Goal: Check status: Check status

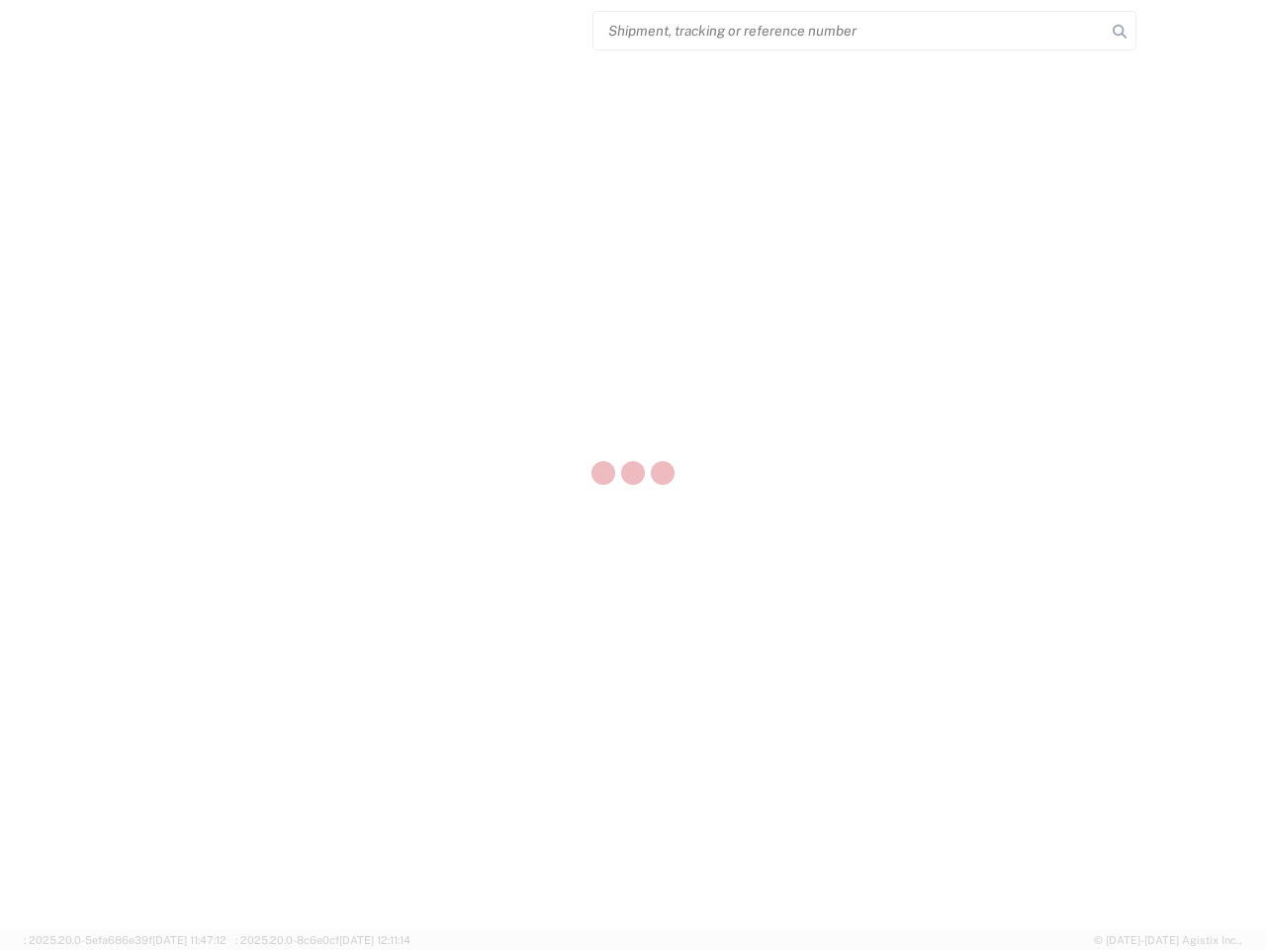
select select "US"
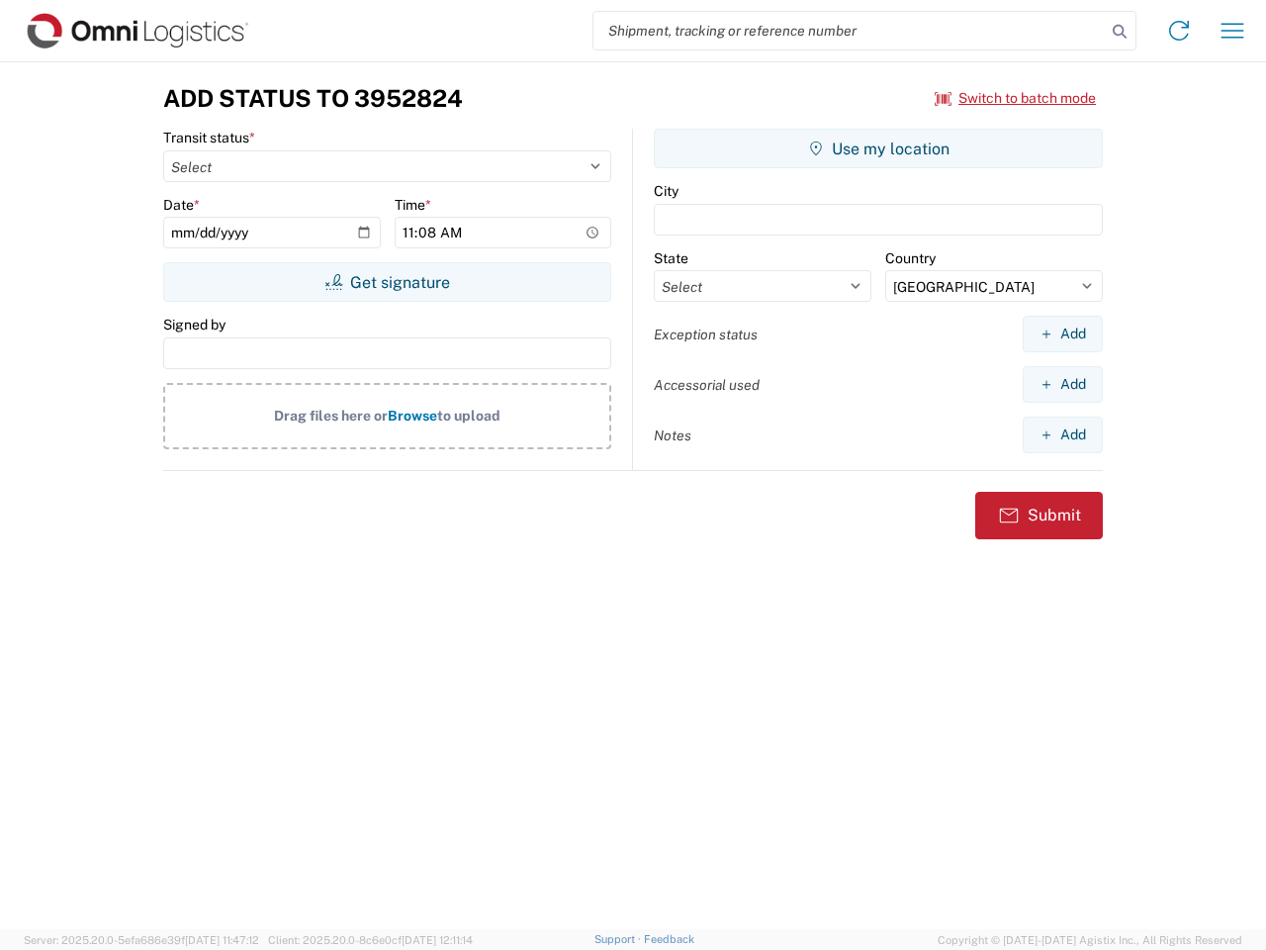
click at [850, 31] on input "search" at bounding box center [850, 31] width 512 height 38
click at [1120, 32] on icon at bounding box center [1120, 32] width 28 height 28
click at [1179, 31] on icon at bounding box center [1179, 31] width 32 height 32
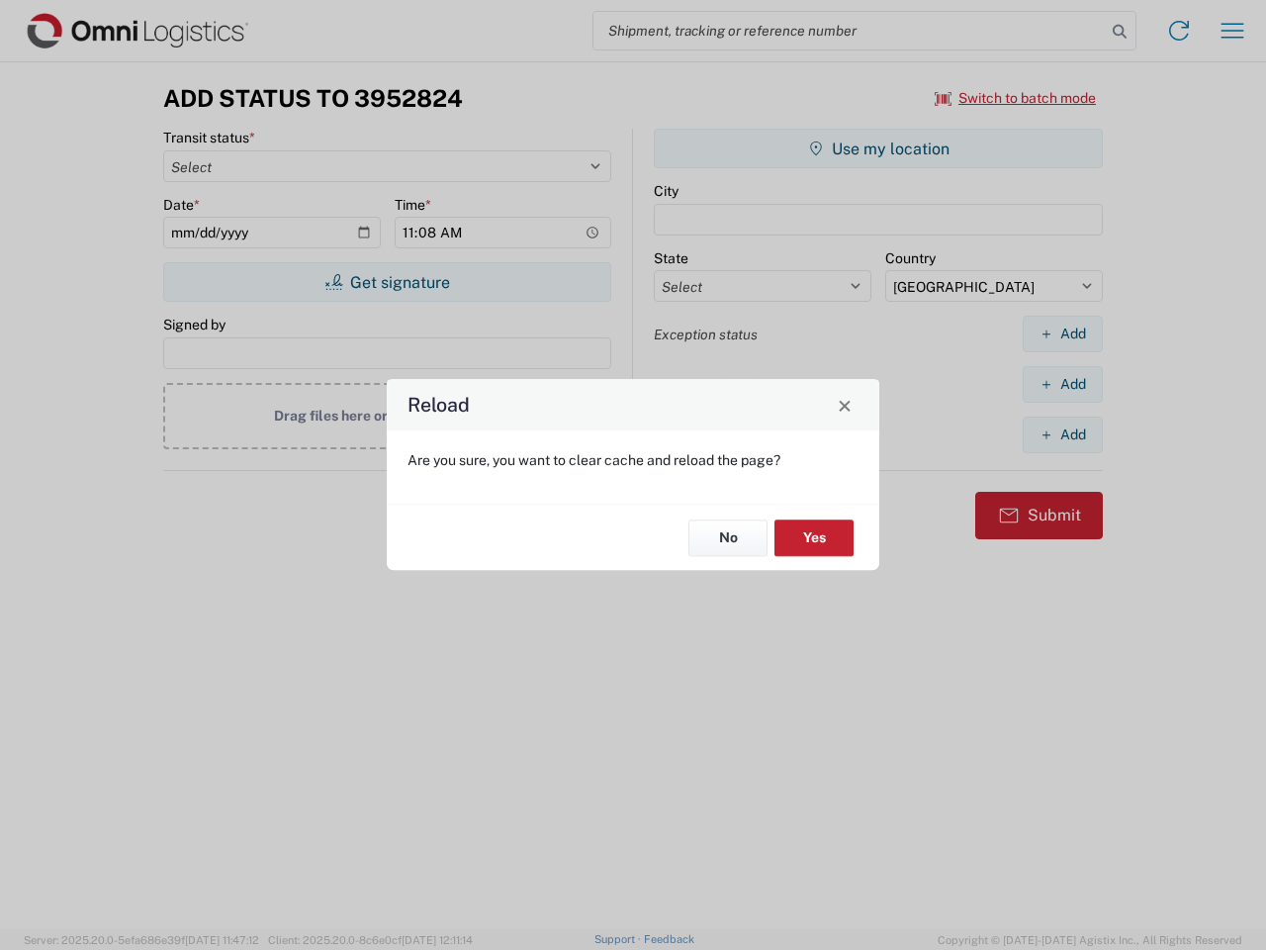
click at [1233, 31] on div "Reload Are you sure, you want to clear cache and reload the page? No Yes" at bounding box center [633, 475] width 1266 height 950
click at [1016, 98] on div "Reload Are you sure, you want to clear cache and reload the page? No Yes" at bounding box center [633, 475] width 1266 height 950
click at [387, 282] on div "Reload Are you sure, you want to clear cache and reload the page? No Yes" at bounding box center [633, 475] width 1266 height 950
click at [879, 148] on div "Reload Are you sure, you want to clear cache and reload the page? No Yes" at bounding box center [633, 475] width 1266 height 950
click at [1063, 333] on div "Reload Are you sure, you want to clear cache and reload the page? No Yes" at bounding box center [633, 475] width 1266 height 950
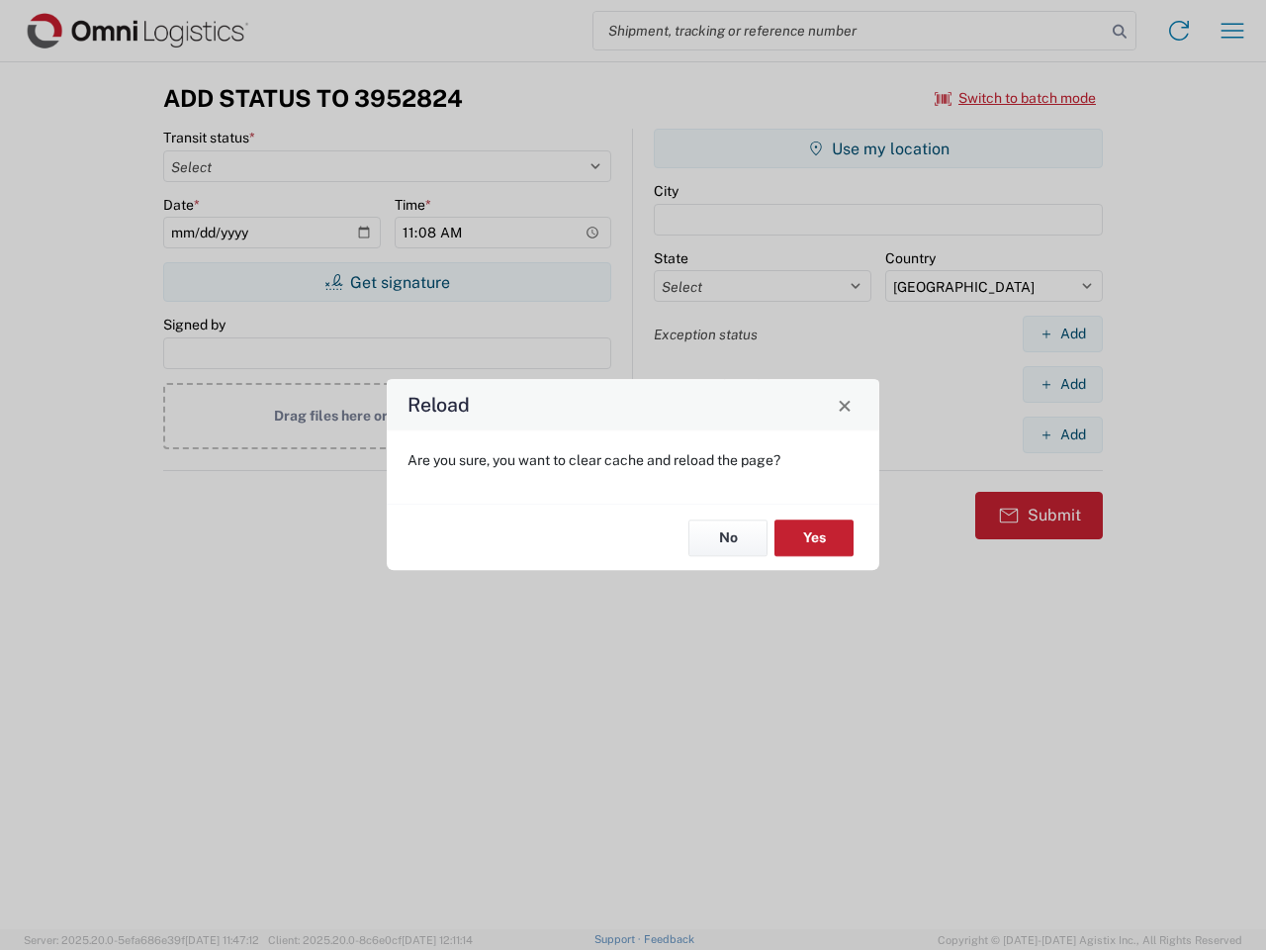
click at [1063, 384] on div "Reload Are you sure, you want to clear cache and reload the page? No Yes" at bounding box center [633, 475] width 1266 height 950
click at [1063, 434] on div "Reload Are you sure, you want to clear cache and reload the page? No Yes" at bounding box center [633, 475] width 1266 height 950
